Goal: Transaction & Acquisition: Subscribe to service/newsletter

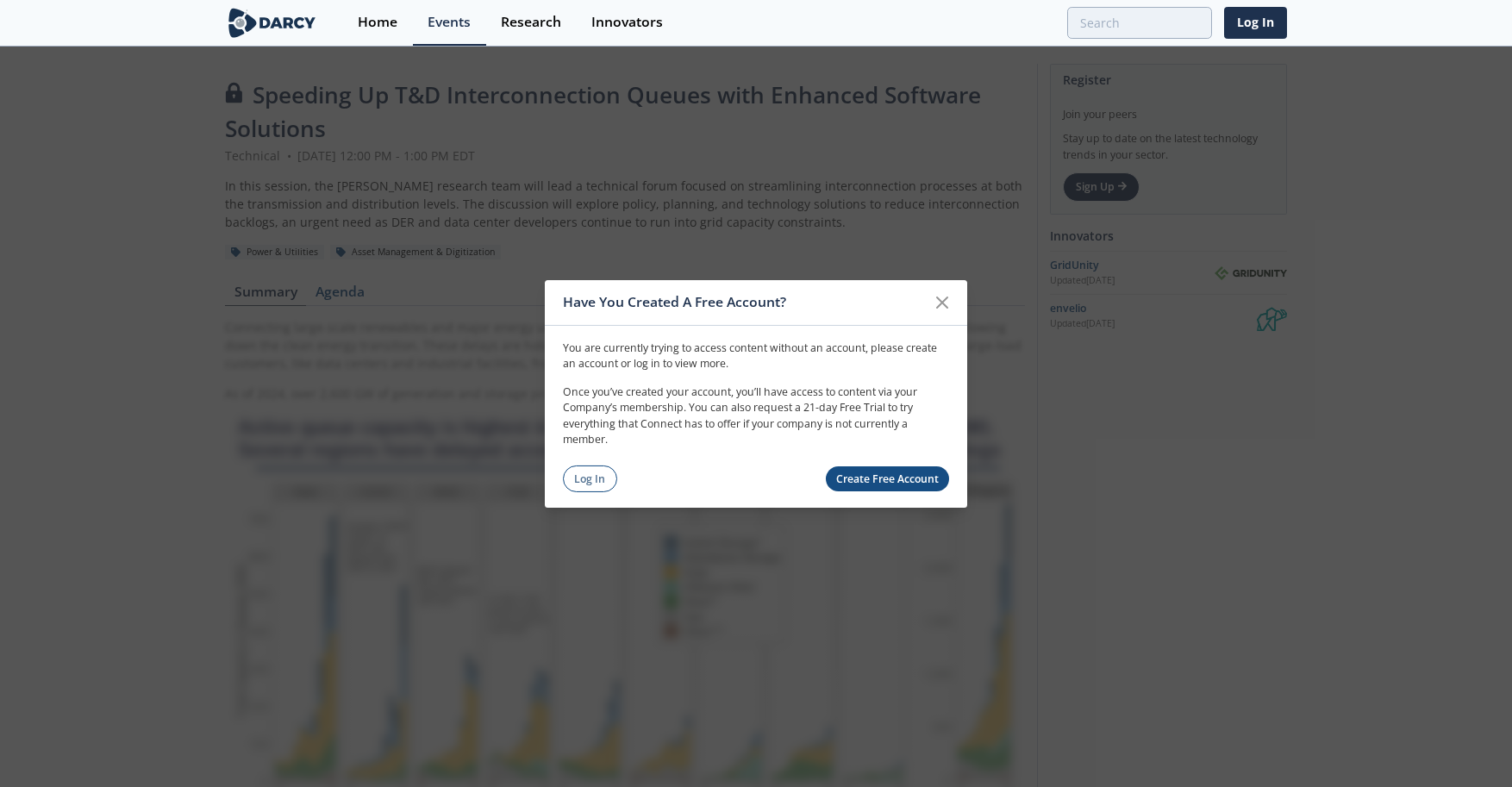
click at [863, 477] on link "Create Free Account" at bounding box center [887, 478] width 124 height 25
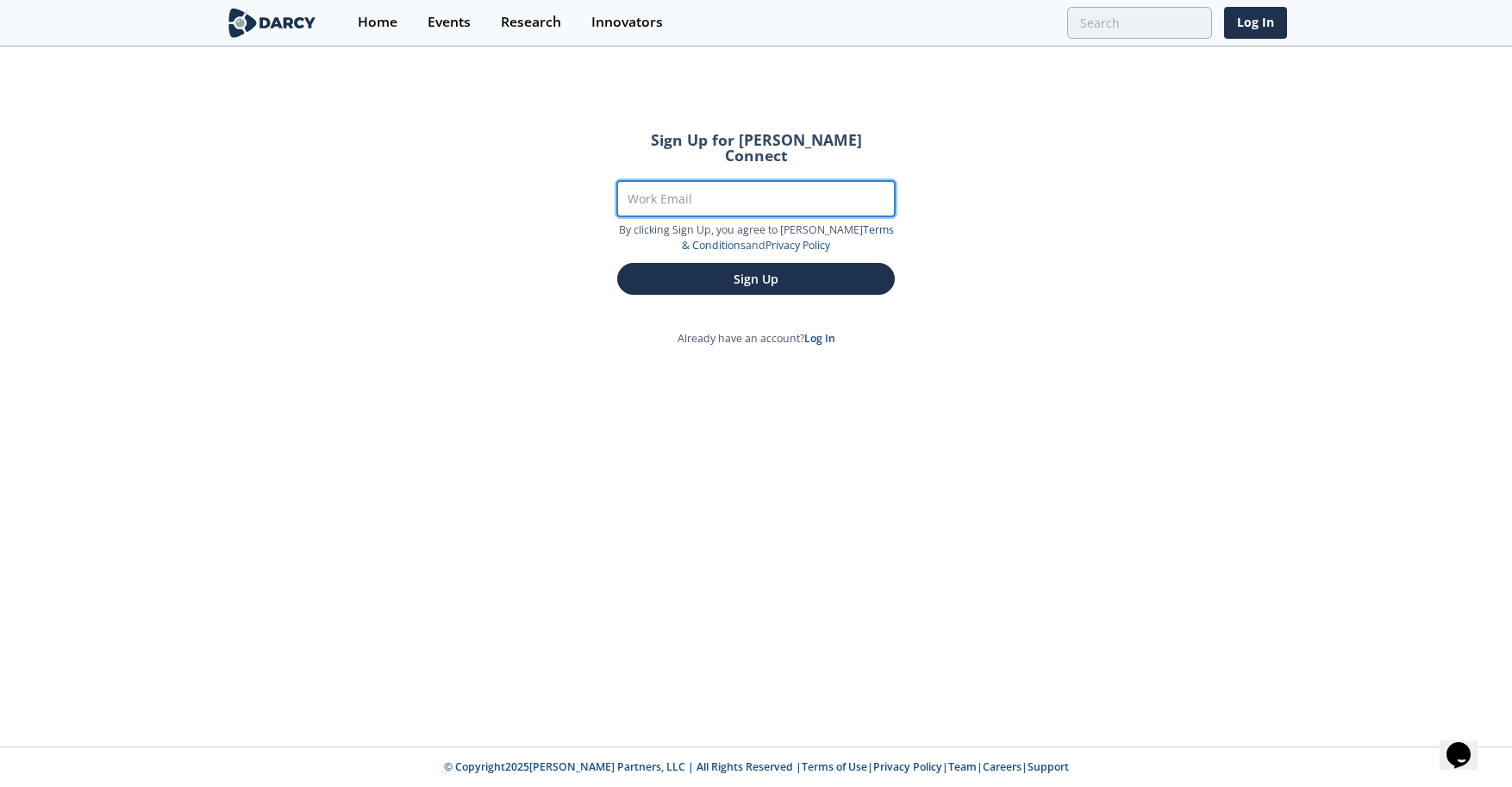
click at [729, 182] on input "Work Email" at bounding box center [756, 199] width 278 height 35
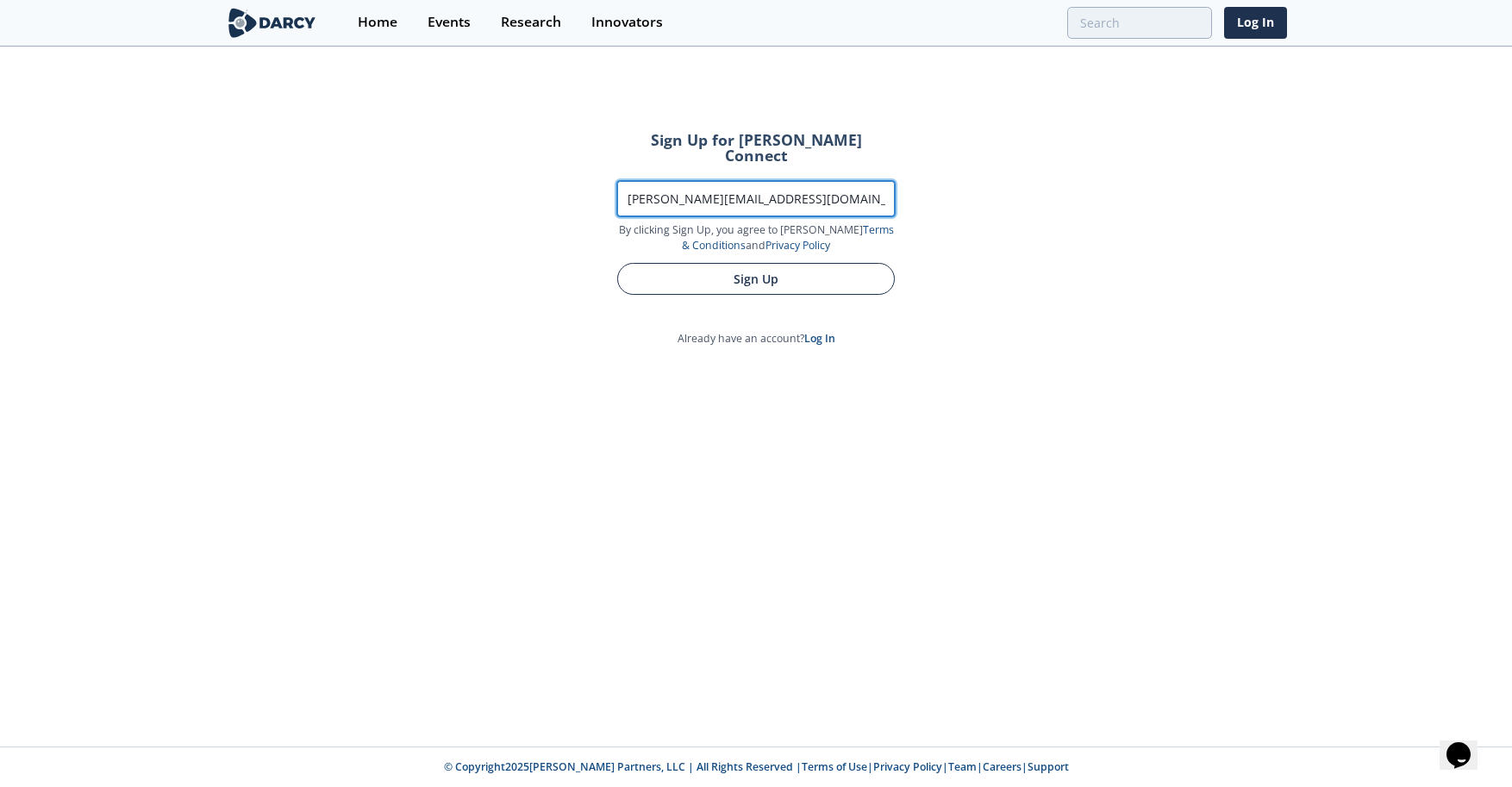
type input "[PERSON_NAME][EMAIL_ADDRESS][DOMAIN_NAME]"
click at [728, 271] on button "Sign Up" at bounding box center [756, 278] width 278 height 31
click at [863, 264] on button "Sign Up" at bounding box center [756, 278] width 278 height 31
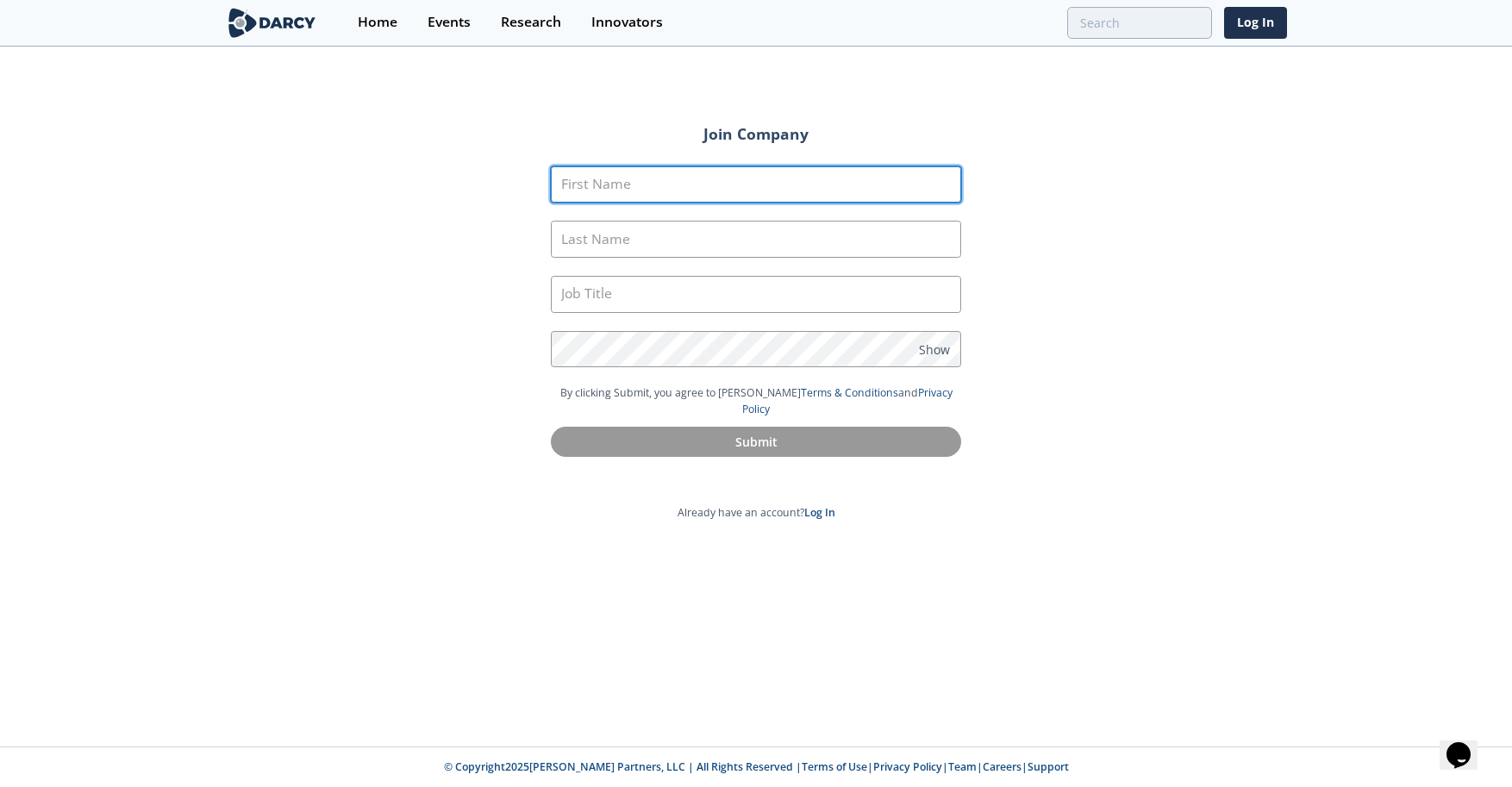
click at [662, 175] on input "First Name" at bounding box center [755, 185] width 410 height 37
type input "c"
type input "[PERSON_NAME]"
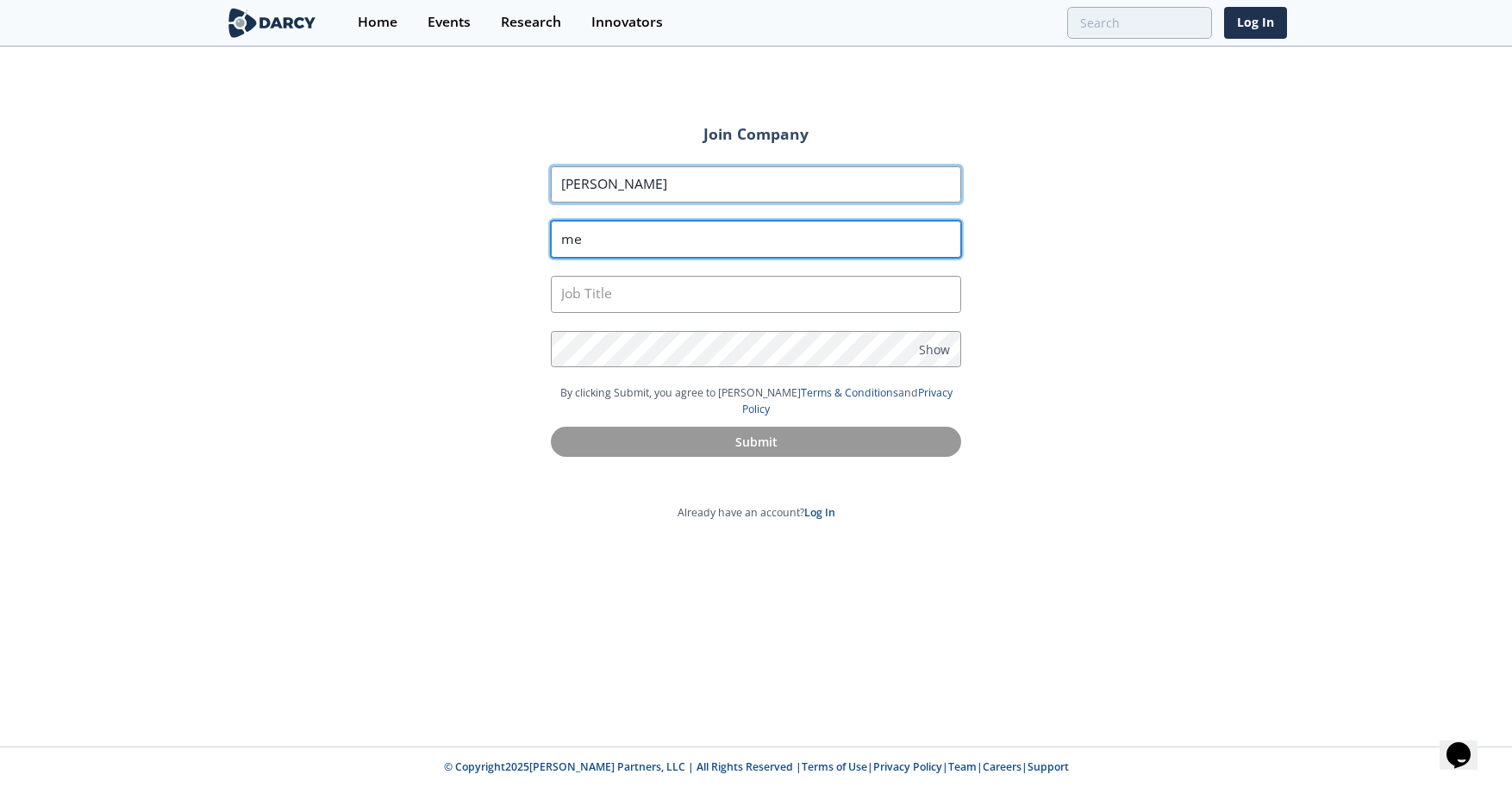
type input "m"
type input "[PERSON_NAME]"
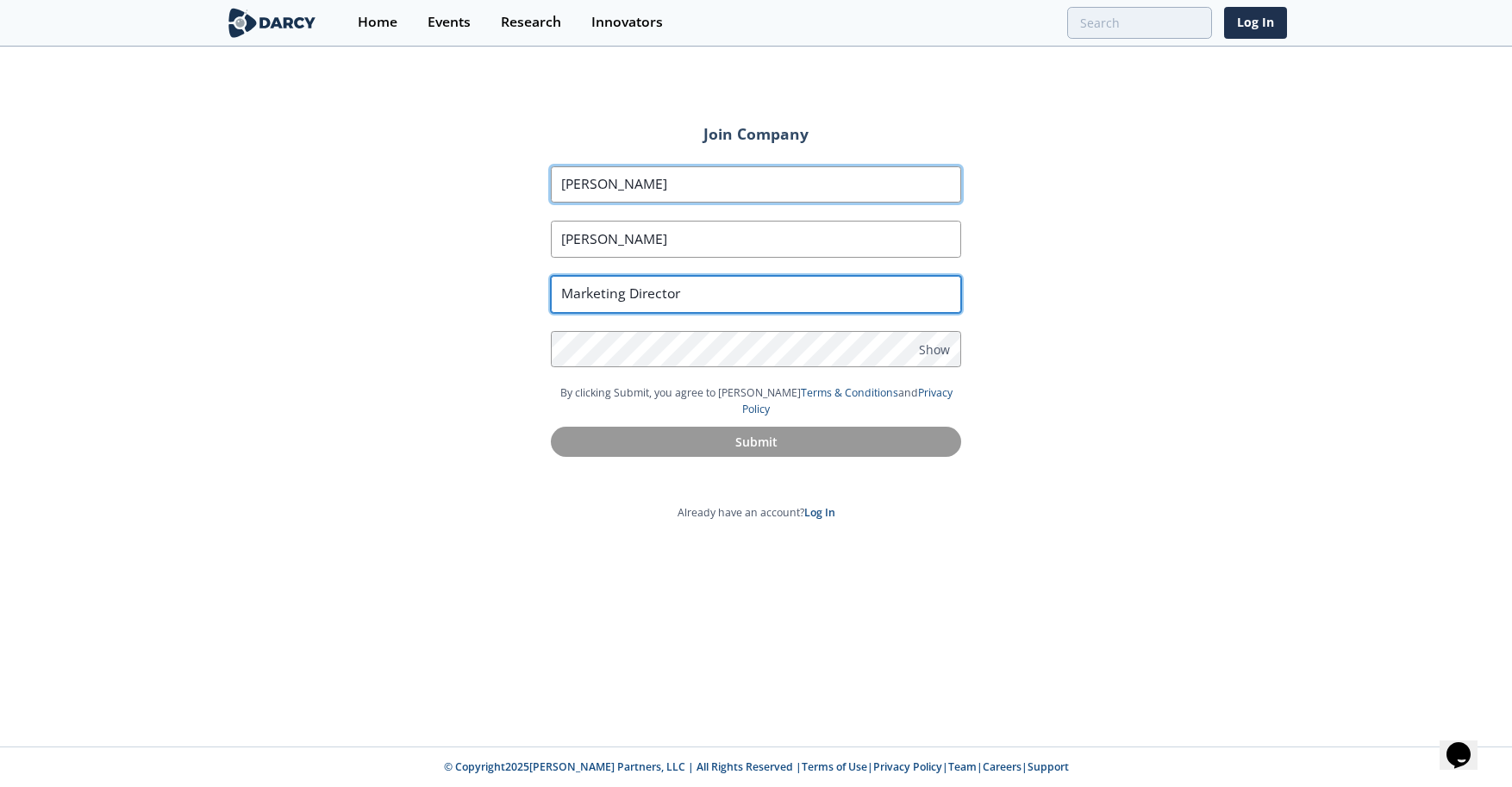
type input "Marketing Director"
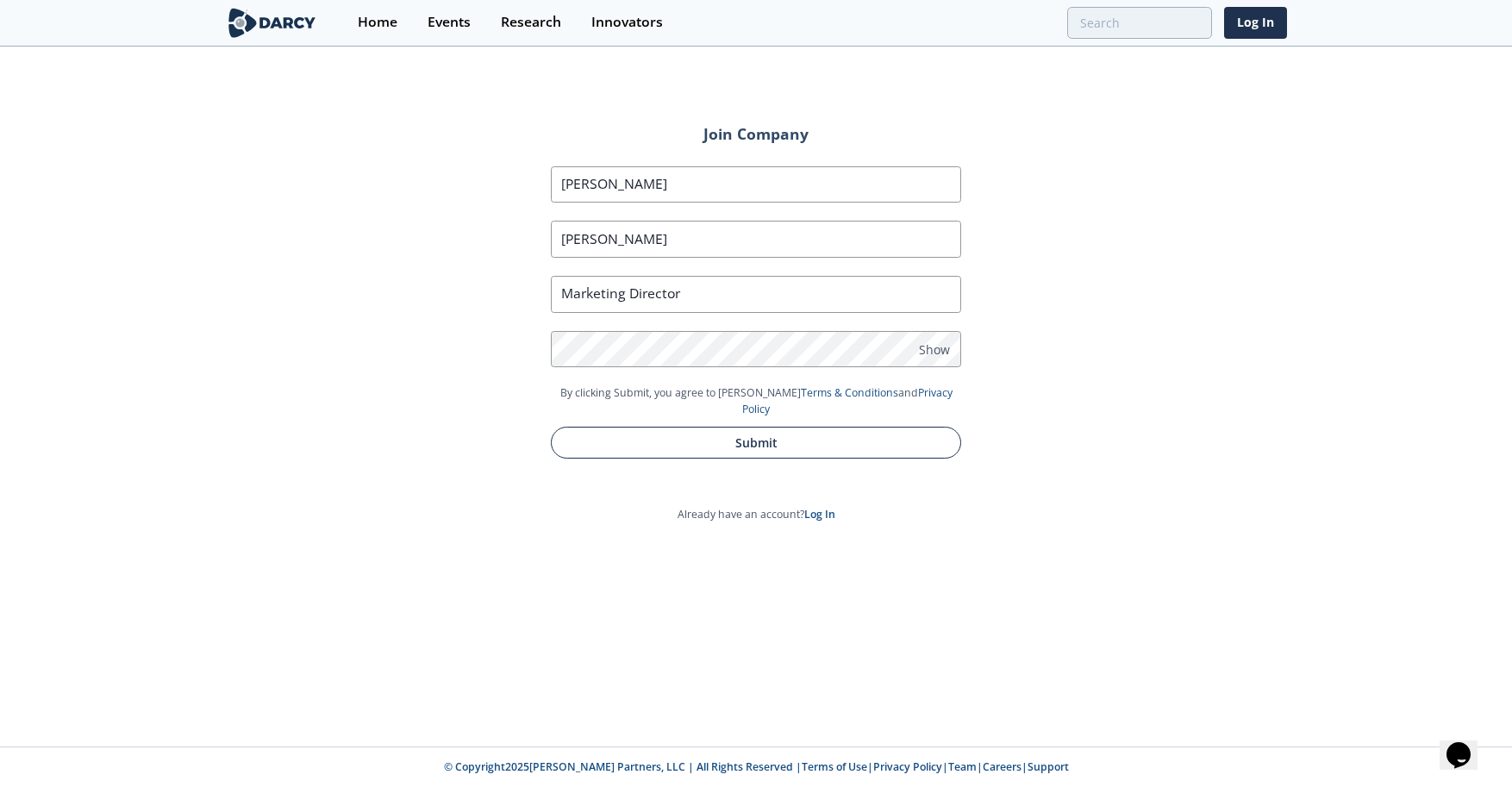
click at [736, 428] on button "Submit" at bounding box center [755, 442] width 410 height 31
